Goal: Task Accomplishment & Management: Complete application form

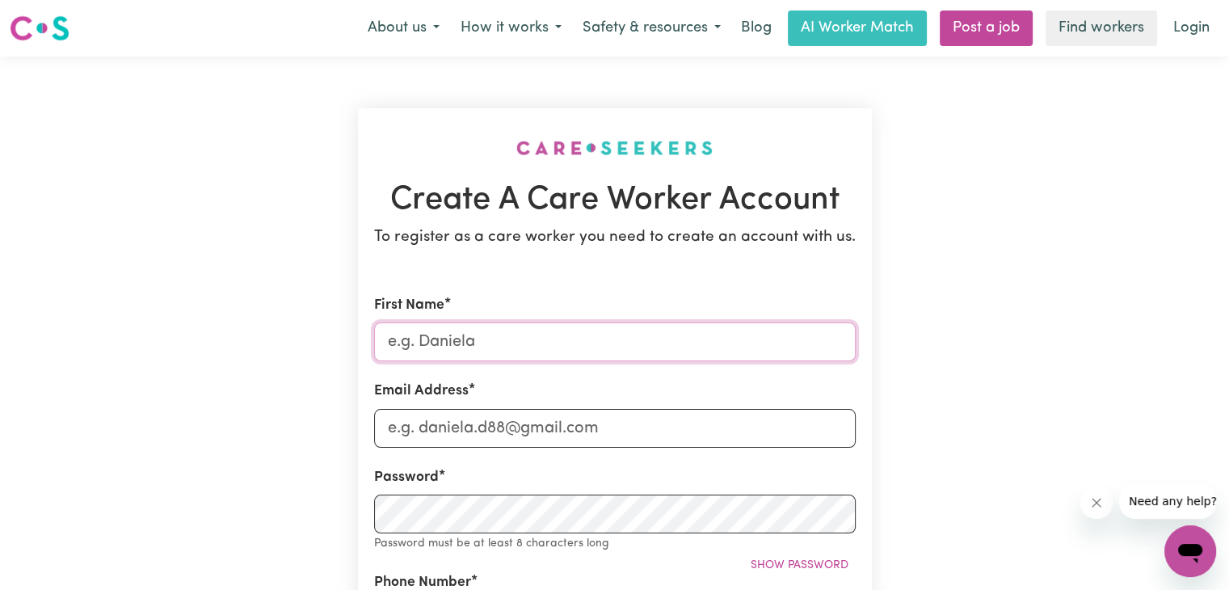
click at [471, 343] on input "First Name" at bounding box center [615, 341] width 482 height 39
type input "[PERSON_NAME]"
type input "[EMAIL_ADDRESS][DOMAIN_NAME]"
type input "0411365952"
type input "[STREET_ADDRESS]"
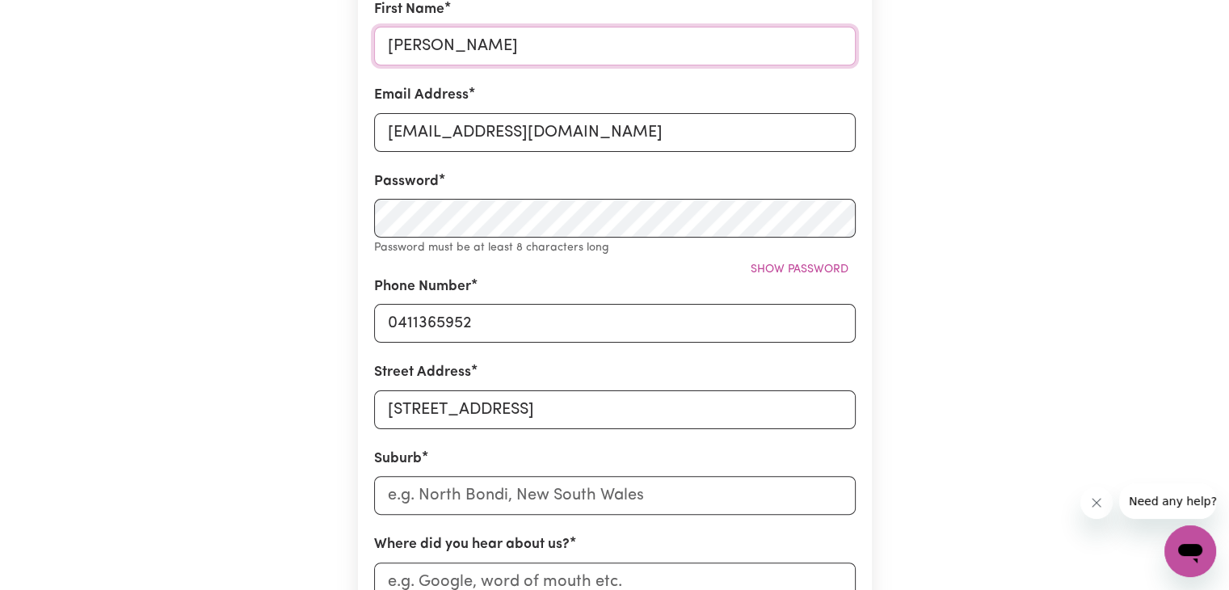
scroll to position [316, 0]
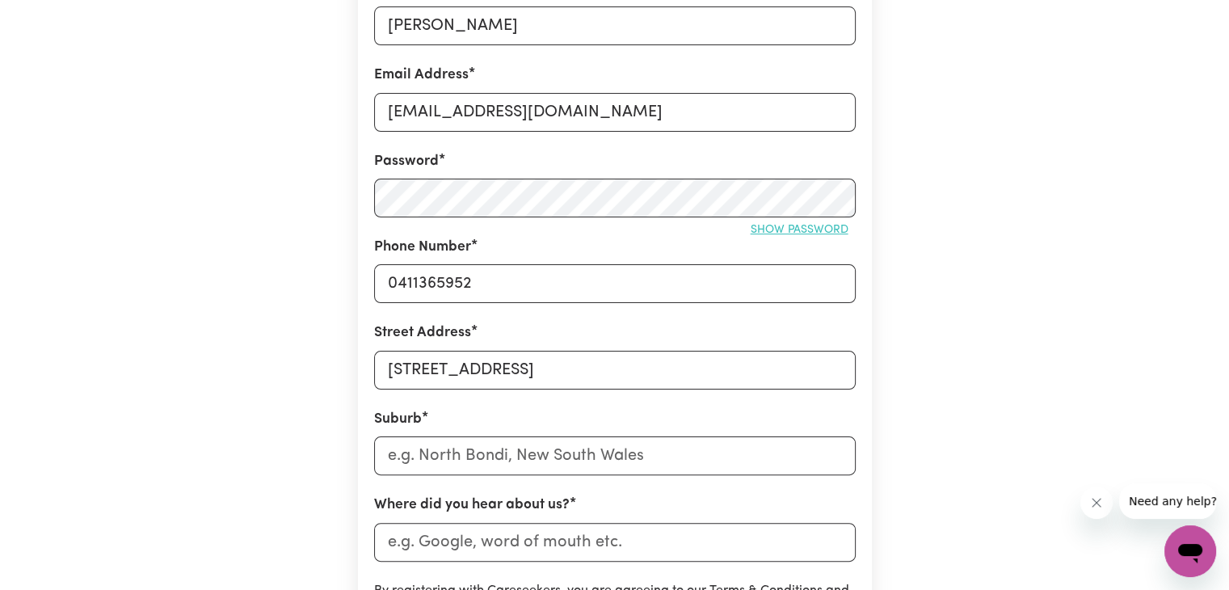
click at [771, 227] on span "Show password" at bounding box center [800, 230] width 98 height 12
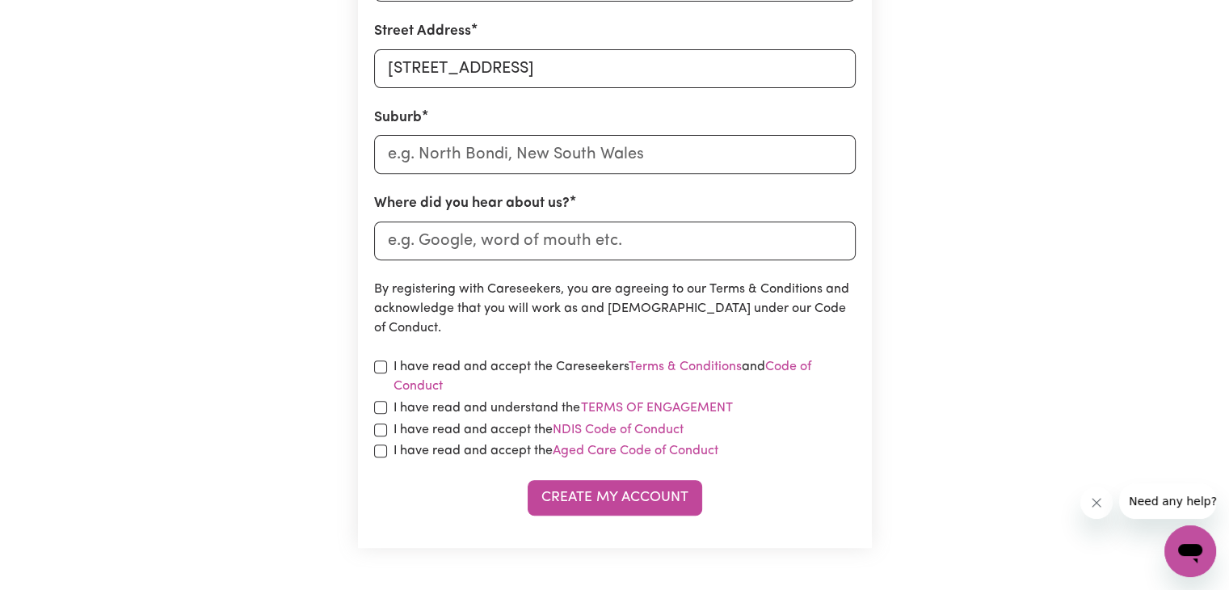
scroll to position [619, 0]
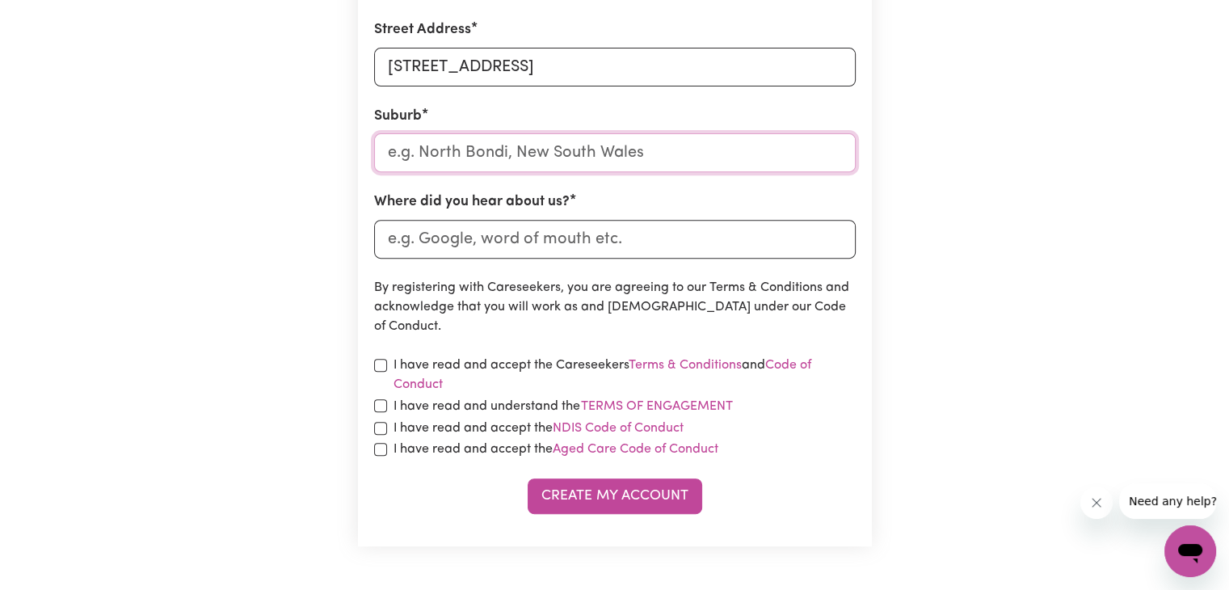
click at [543, 168] on input "text" at bounding box center [615, 152] width 482 height 39
type input "Trug"
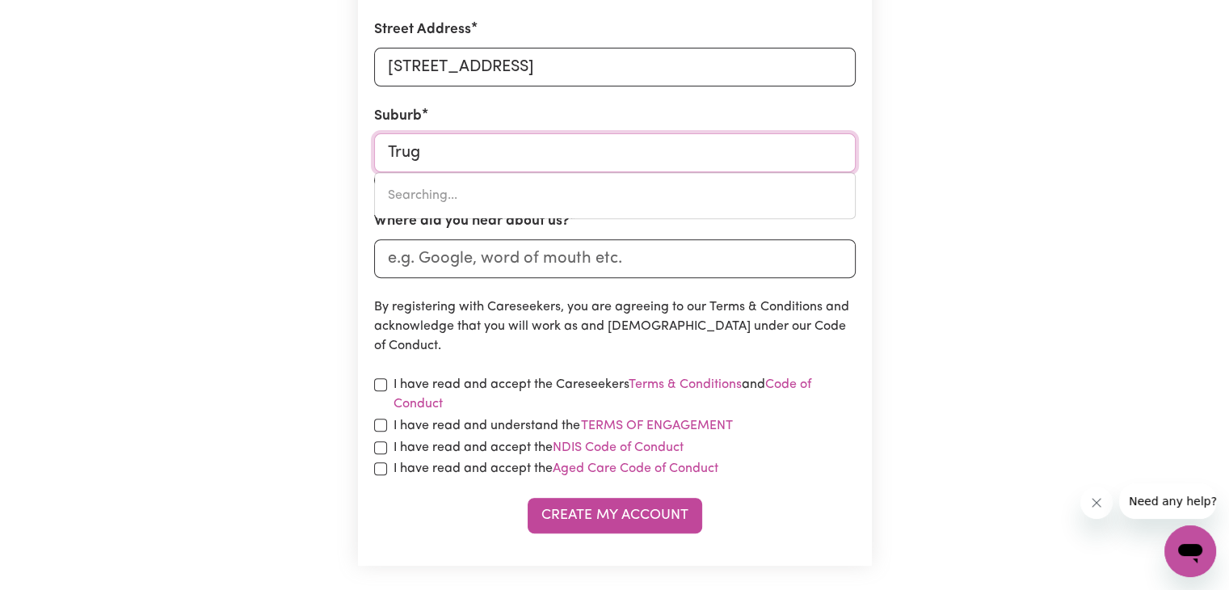
type input "[PERSON_NAME], [GEOGRAPHIC_DATA], 3029"
type input "Truga"
type input "TrugaNINA, Victoria, 3029"
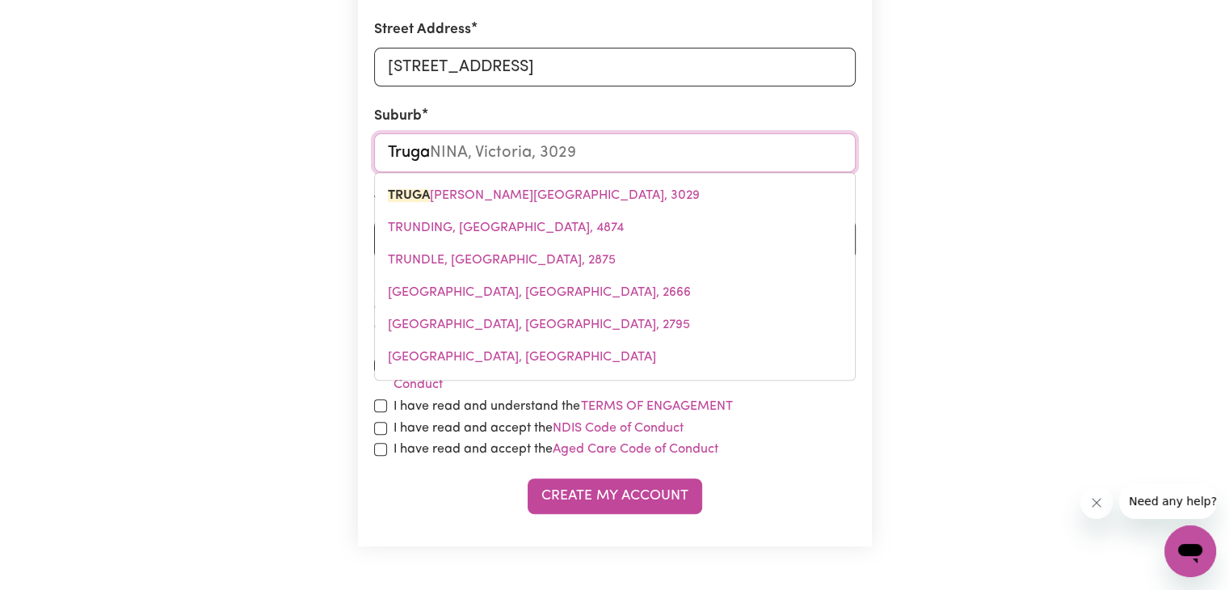
type input "Trugan"
type input "TruganINA, [GEOGRAPHIC_DATA], 3029"
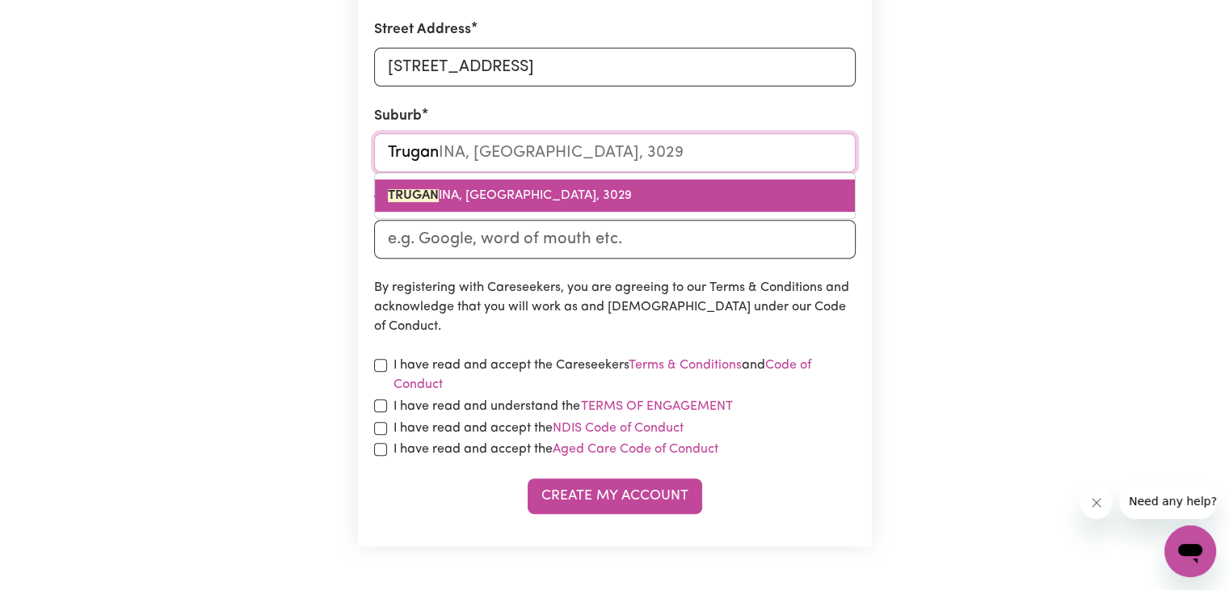
click at [543, 182] on link "TRUGAN INA, [GEOGRAPHIC_DATA], 3029" at bounding box center [615, 195] width 480 height 32
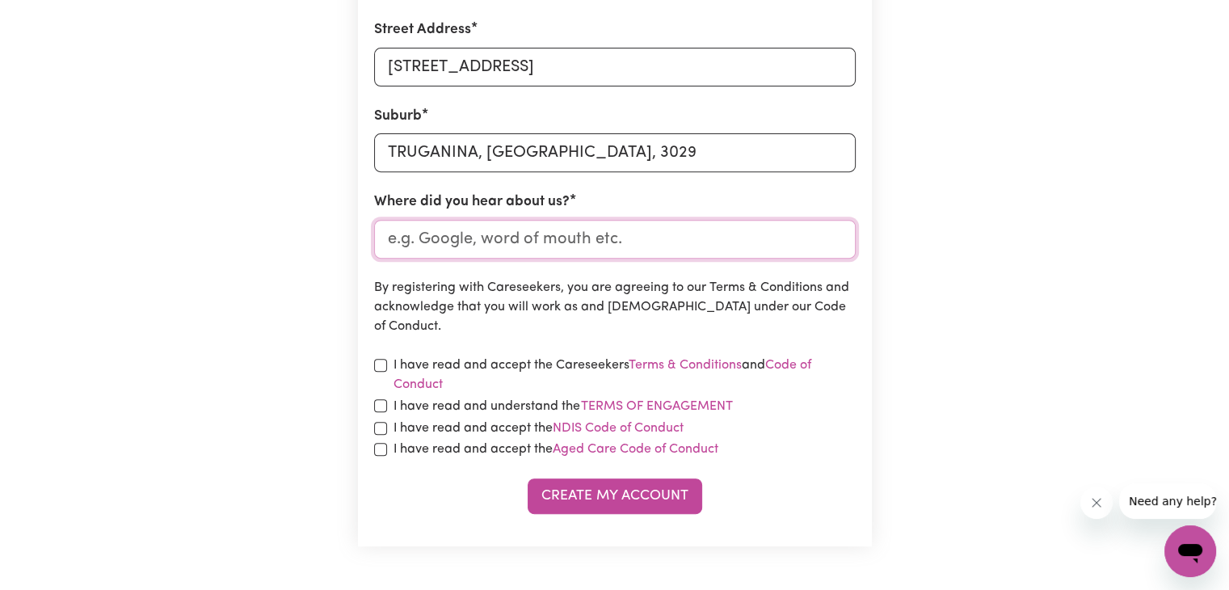
click at [613, 250] on input "Where did you hear about us?" at bounding box center [615, 239] width 482 height 39
type input "Indeed"
click at [378, 360] on input "checkbox" at bounding box center [380, 365] width 13 height 13
checkbox input "true"
click at [379, 407] on input "checkbox" at bounding box center [380, 405] width 13 height 13
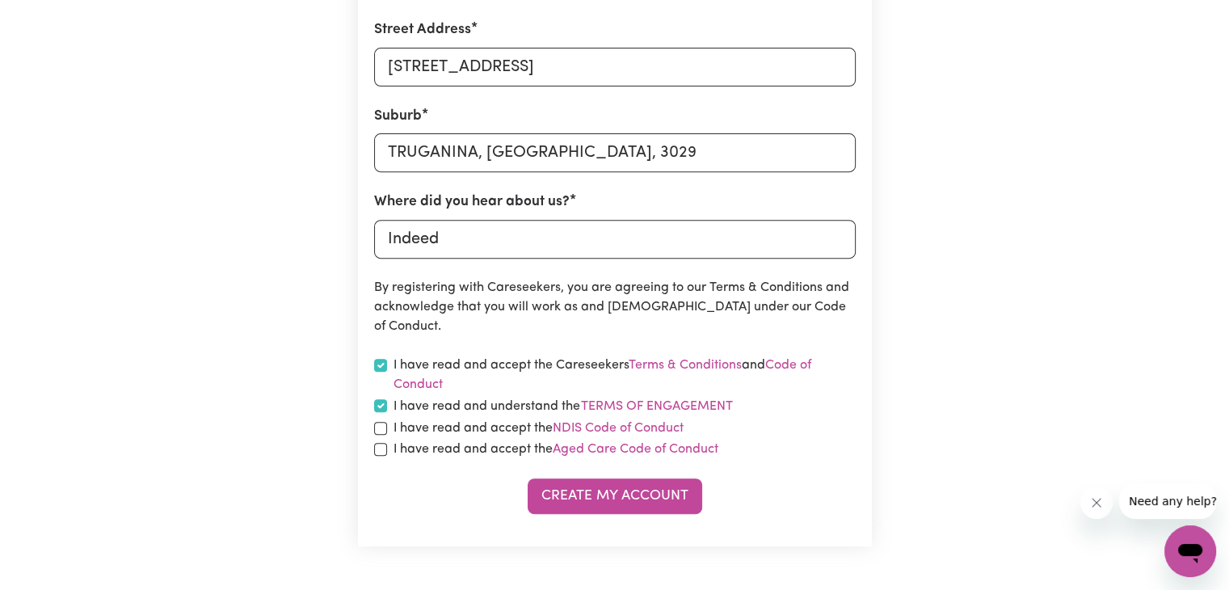
checkbox input "true"
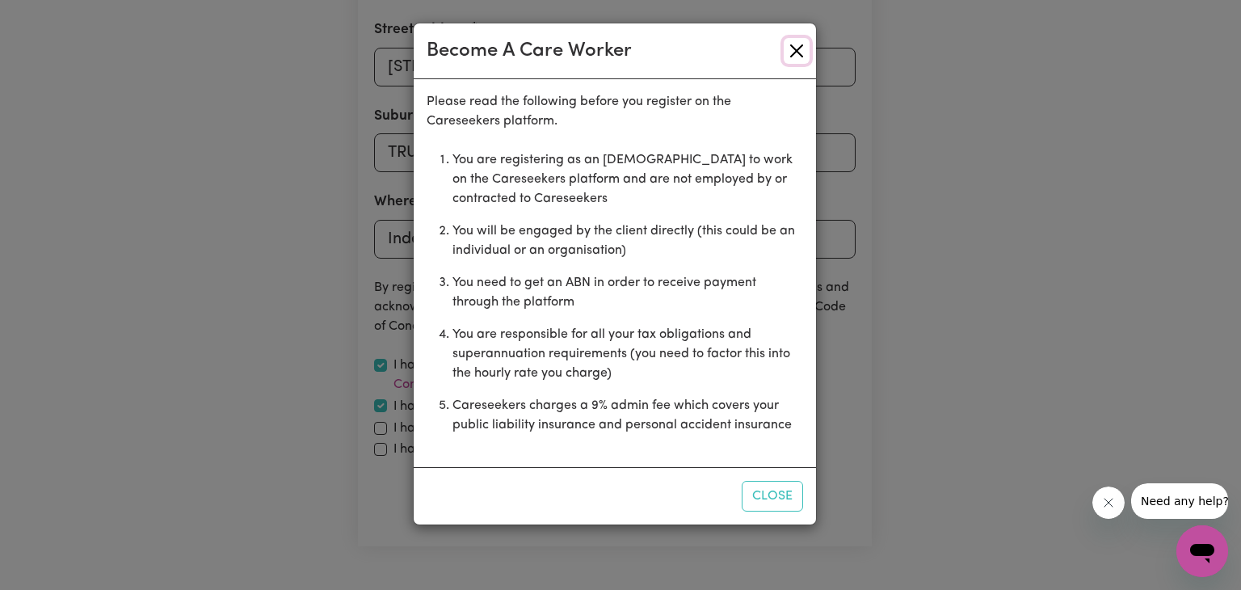
click at [793, 56] on button "Close" at bounding box center [797, 51] width 26 height 26
